Goal: Check status: Check status

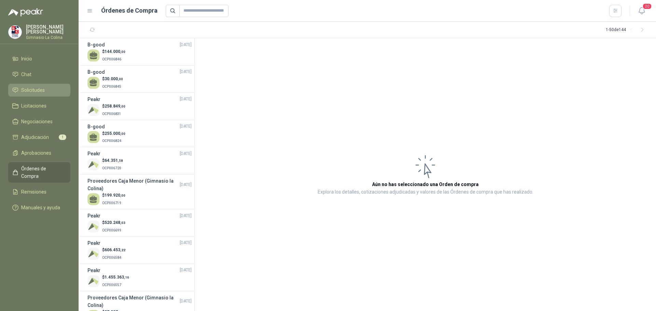
click at [30, 87] on span "Solicitudes" at bounding box center [33, 90] width 24 height 8
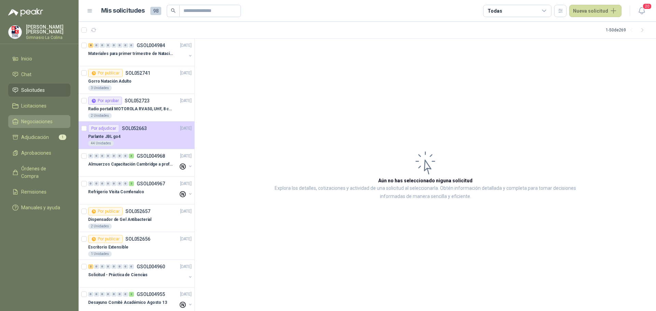
click at [37, 120] on span "Negociaciones" at bounding box center [36, 122] width 31 height 8
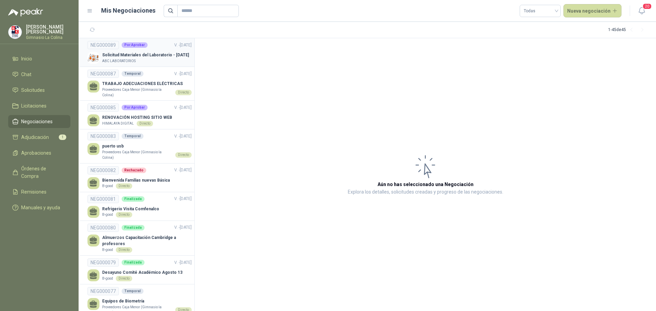
click at [153, 58] on p "Solicitud Materiales del Laboratorio - [DATE]" at bounding box center [145, 55] width 87 height 6
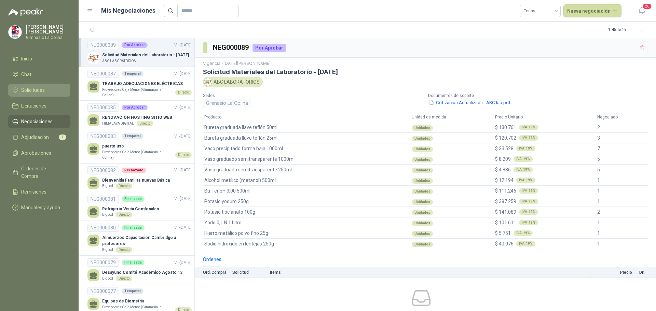
click at [24, 86] on span "Solicitudes" at bounding box center [33, 90] width 24 height 8
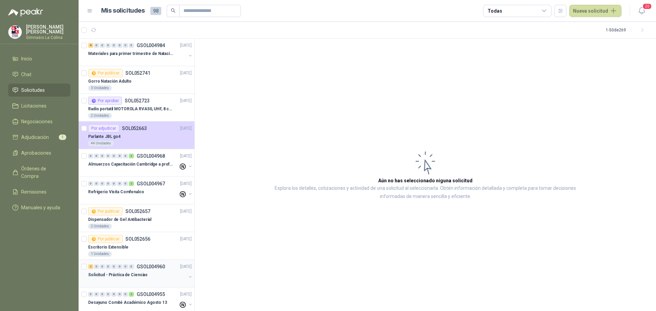
click at [135, 268] on div "2 0 0 0 0 0 0 0 GSOL004960" at bounding box center [126, 266] width 77 height 5
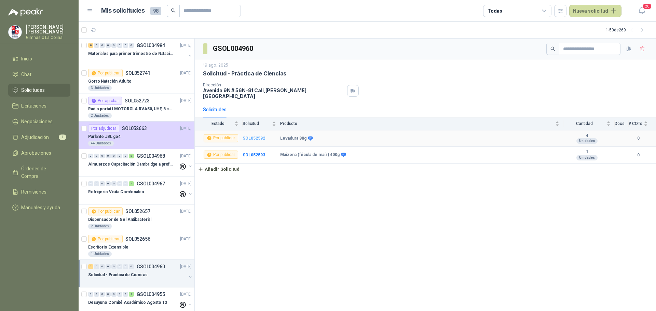
click at [252, 136] on b "SOL052592" at bounding box center [253, 138] width 23 height 5
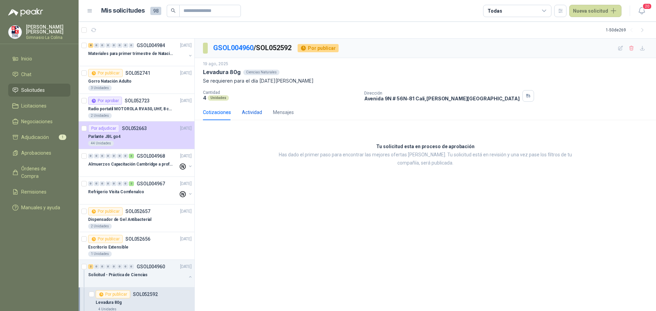
click at [249, 111] on div "Actividad" at bounding box center [252, 113] width 20 height 8
